Goal: Task Accomplishment & Management: Manage account settings

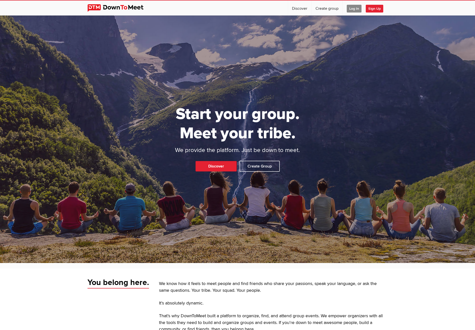
click at [353, 9] on span "Log In" at bounding box center [354, 9] width 15 height 8
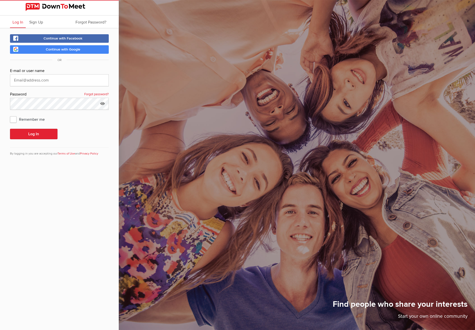
click at [55, 47] on link "Continue with Google" at bounding box center [59, 49] width 99 height 9
click at [64, 49] on span "Continue with Google" at bounding box center [63, 49] width 35 height 4
click at [43, 83] on input "text" at bounding box center [59, 80] width 99 height 12
type input "[EMAIL_ADDRESS][DOMAIN_NAME]"
click at [14, 120] on span "Remember me" at bounding box center [30, 119] width 40 height 9
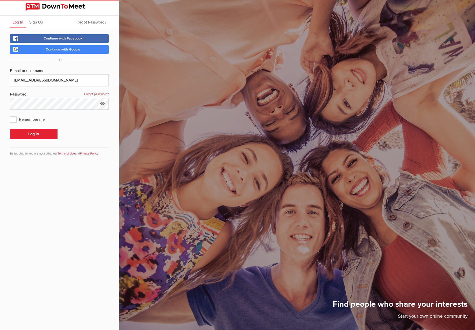
click at [10, 115] on input "Remember me" at bounding box center [10, 115] width 0 height 0
click at [13, 119] on span "Remember me" at bounding box center [30, 119] width 40 height 9
click at [10, 115] on input "Remember me" at bounding box center [10, 115] width 0 height 0
checkbox input "false"
click at [52, 39] on span "Continue with Facebook" at bounding box center [63, 38] width 39 height 4
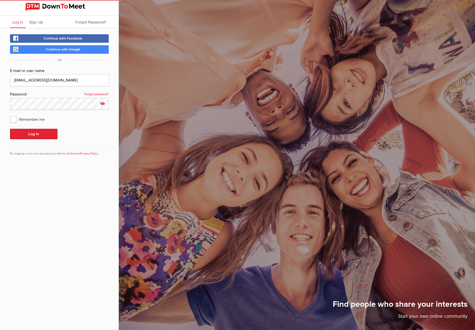
click at [103, 104] on icon at bounding box center [103, 104] width 8 height 12
click at [39, 135] on button "Log In" at bounding box center [34, 134] width 48 height 11
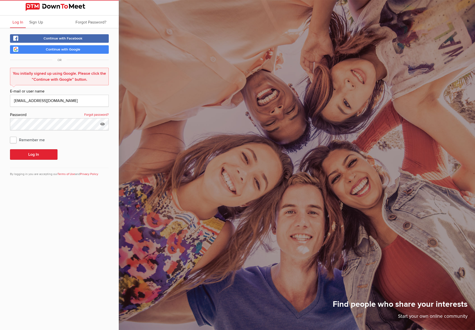
click at [55, 49] on span "Continue with Google" at bounding box center [63, 49] width 35 height 4
click at [39, 59] on div "OR" at bounding box center [59, 60] width 99 height 6
click at [63, 48] on span "Continue with Google" at bounding box center [63, 49] width 35 height 4
drag, startPoint x: 64, startPoint y: 103, endPoint x: -78, endPoint y: 86, distance: 142.8
click at [10, 95] on input "[EMAIL_ADDRESS][DOMAIN_NAME]" at bounding box center [59, 101] width 99 height 12
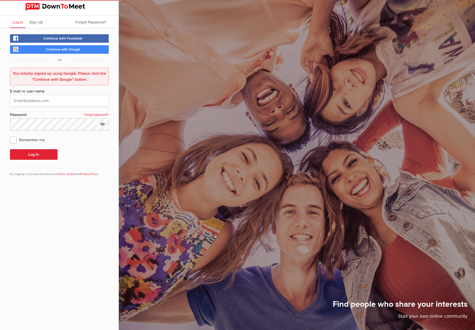
click at [46, 48] on span "Continue with Google" at bounding box center [63, 49] width 35 height 4
